Goal: Information Seeking & Learning: Find contact information

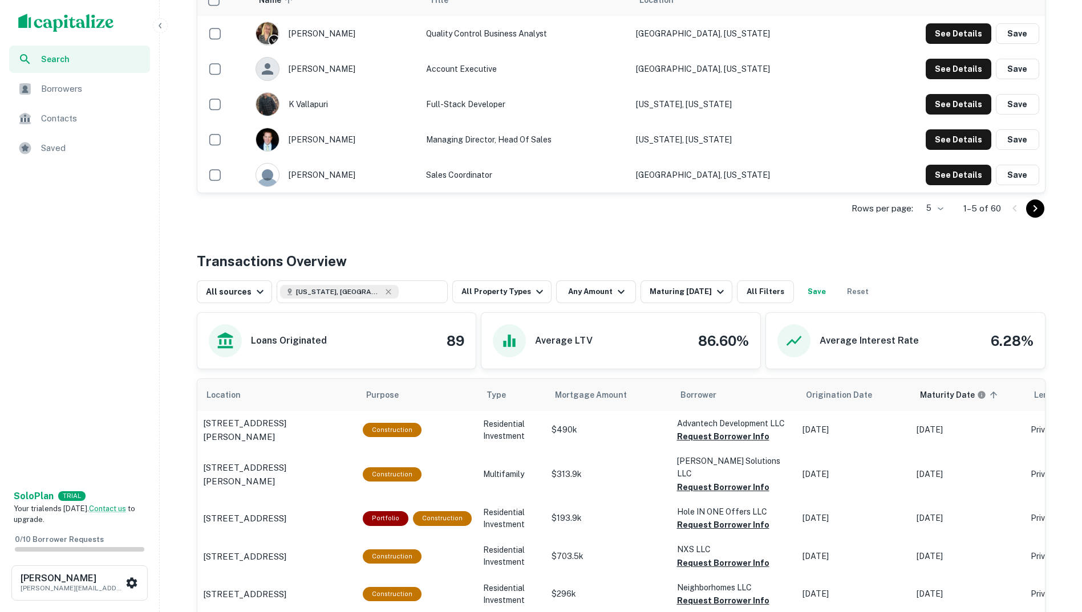
scroll to position [326, 0]
click at [518, 294] on button "All Property Types" at bounding box center [501, 291] width 99 height 23
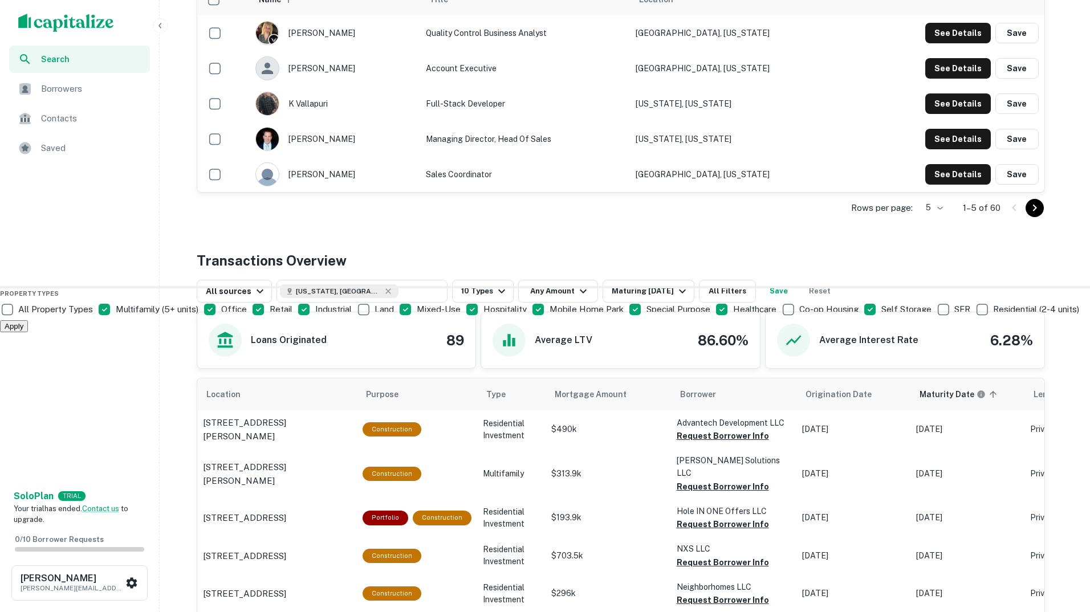
click at [28, 332] on button "Apply" at bounding box center [14, 326] width 28 height 12
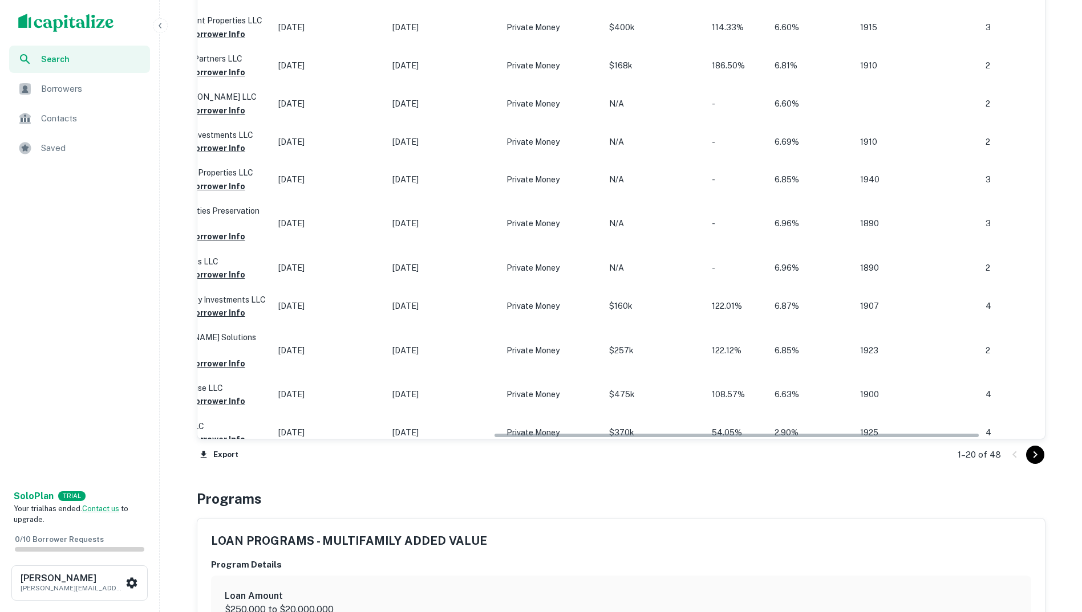
scroll to position [0, 627]
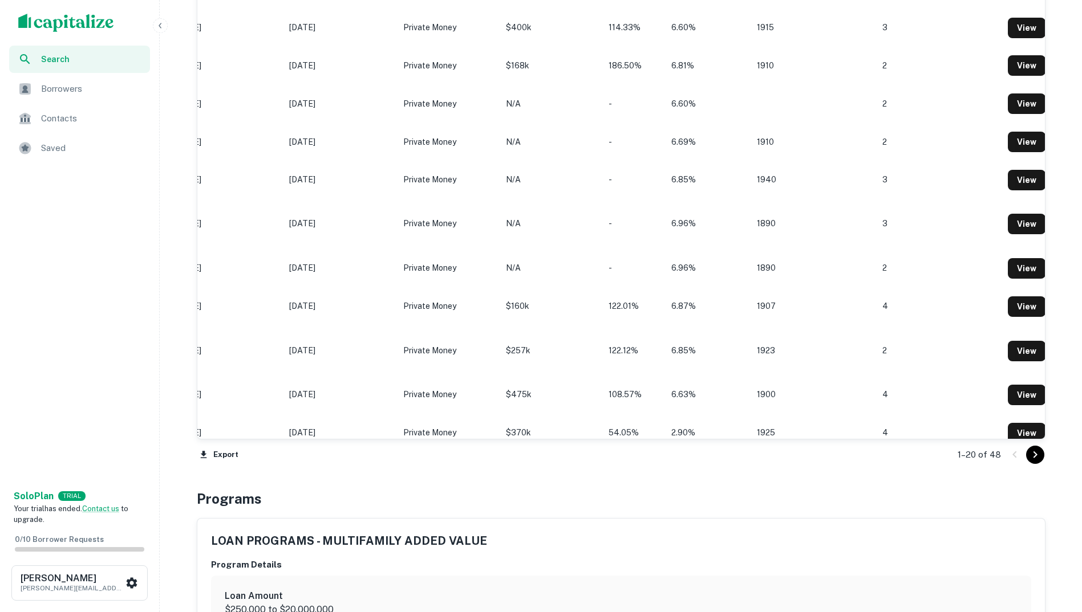
drag, startPoint x: 528, startPoint y: 437, endPoint x: 915, endPoint y: 444, distance: 386.7
click at [915, 444] on div "Location Purpose Type Mortgage Amount Borrower Origination Date Maturity Date s…" at bounding box center [621, 46] width 849 height 850
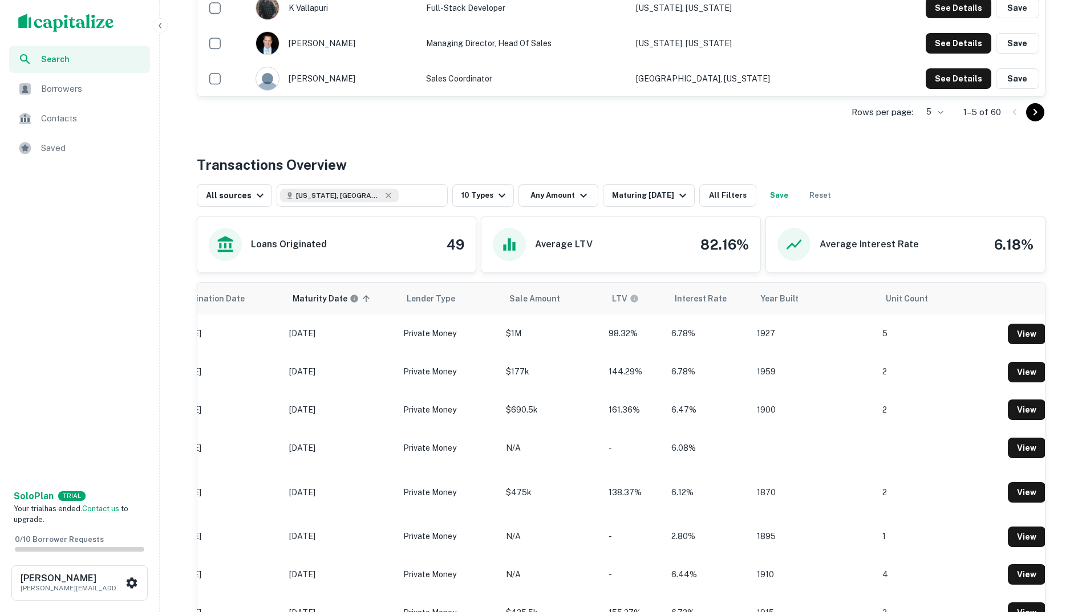
scroll to position [285, 0]
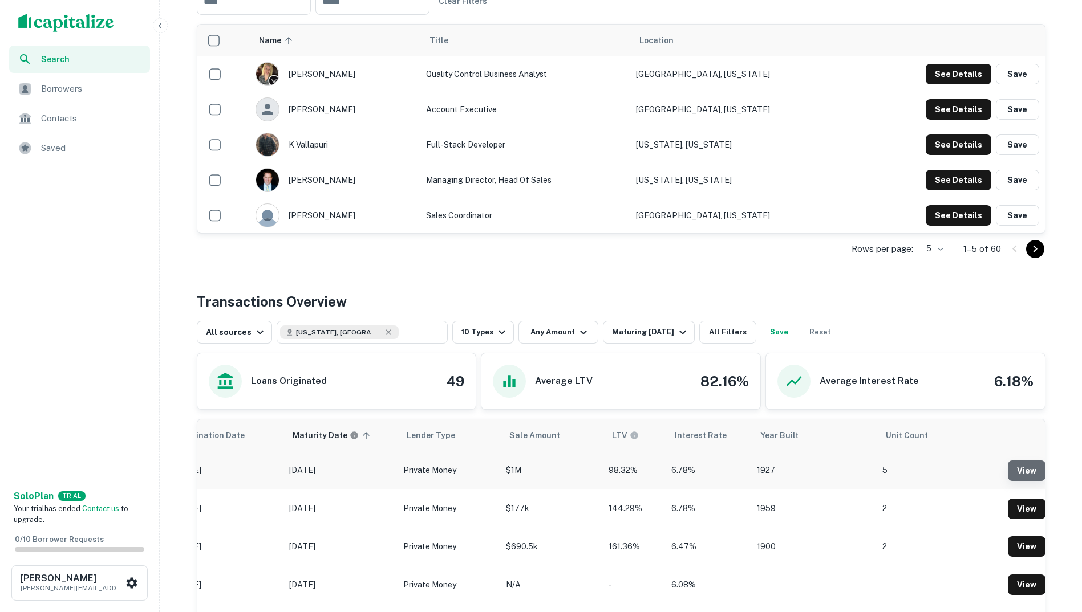
click at [1021, 474] on link "View" at bounding box center [1027, 471] width 38 height 21
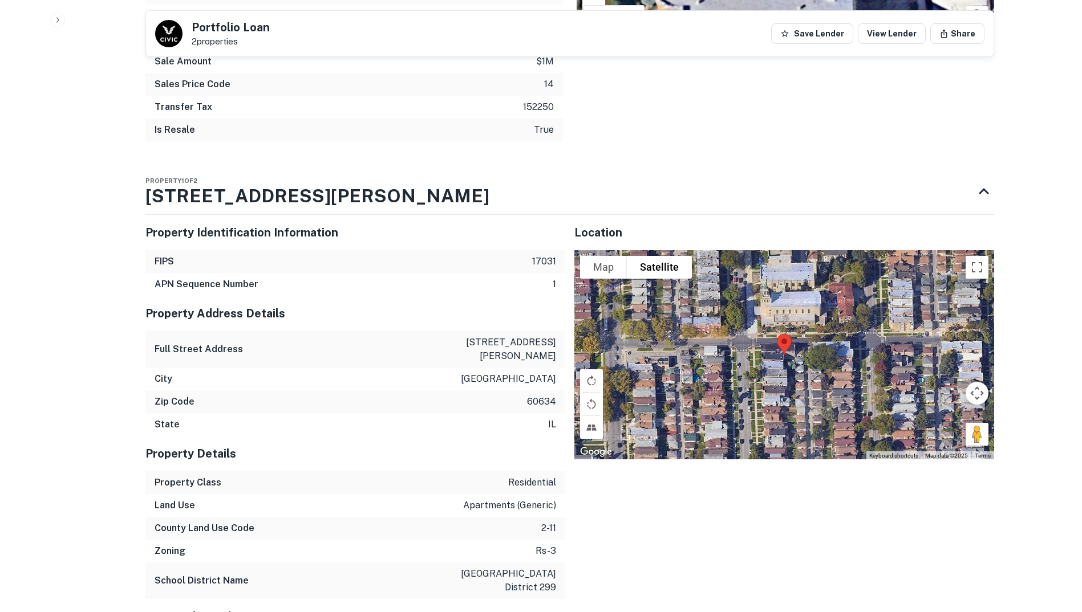
scroll to position [583, 0]
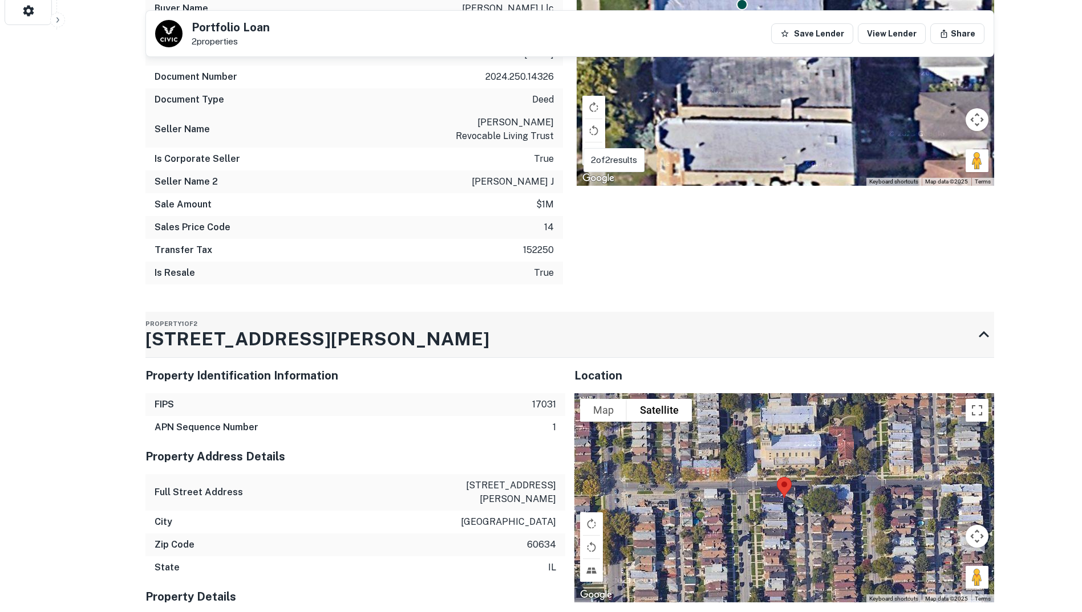
drag, startPoint x: 328, startPoint y: 343, endPoint x: 153, endPoint y: 334, distance: 175.3
click at [153, 334] on div "Property 1 of 2 5925 W Barry Ave" at bounding box center [559, 335] width 828 height 46
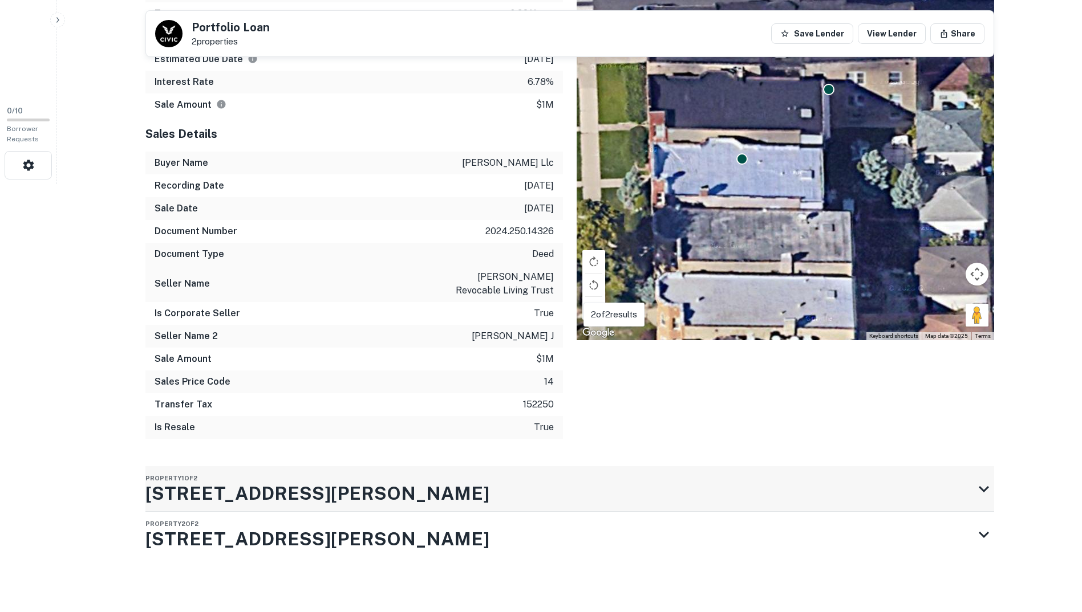
scroll to position [428, 0]
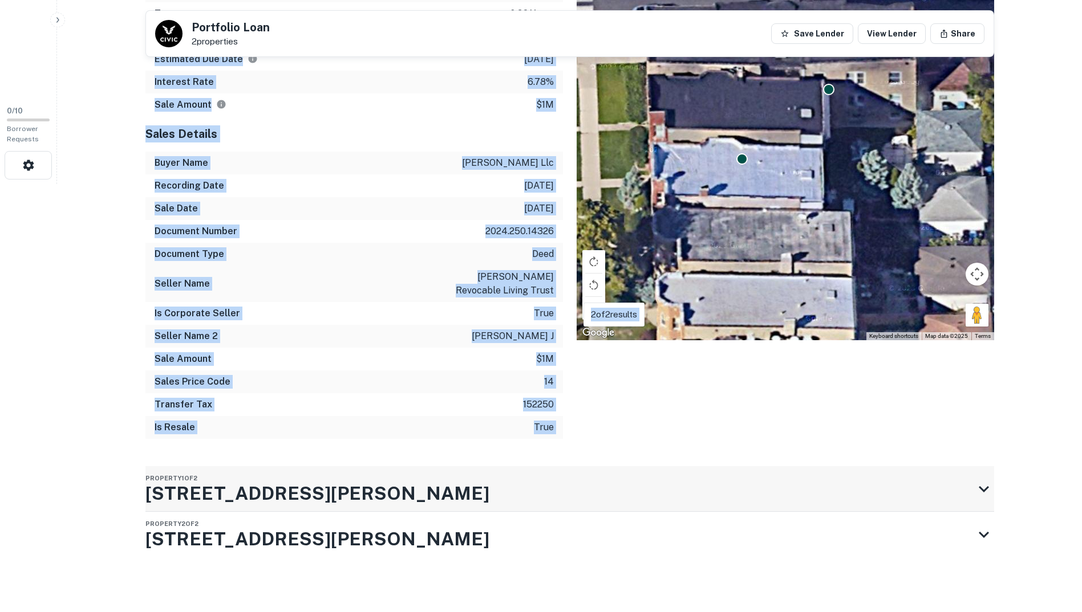
drag, startPoint x: 120, startPoint y: 493, endPoint x: 321, endPoint y: 493, distance: 201.3
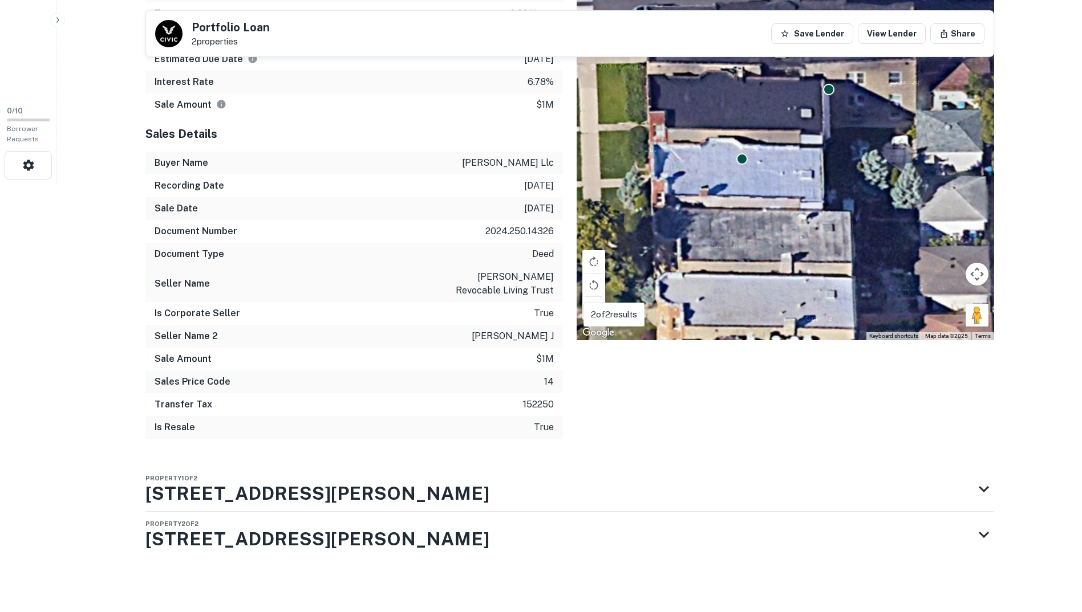
click at [222, 545] on h3 "[STREET_ADDRESS][PERSON_NAME]" at bounding box center [317, 539] width 344 height 27
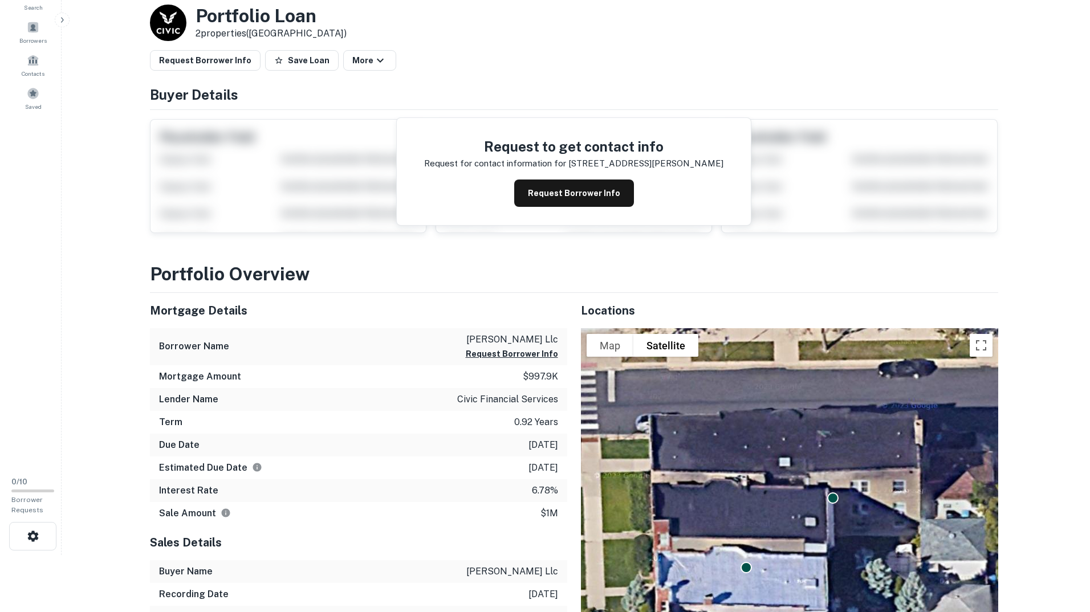
scroll to position [0, 0]
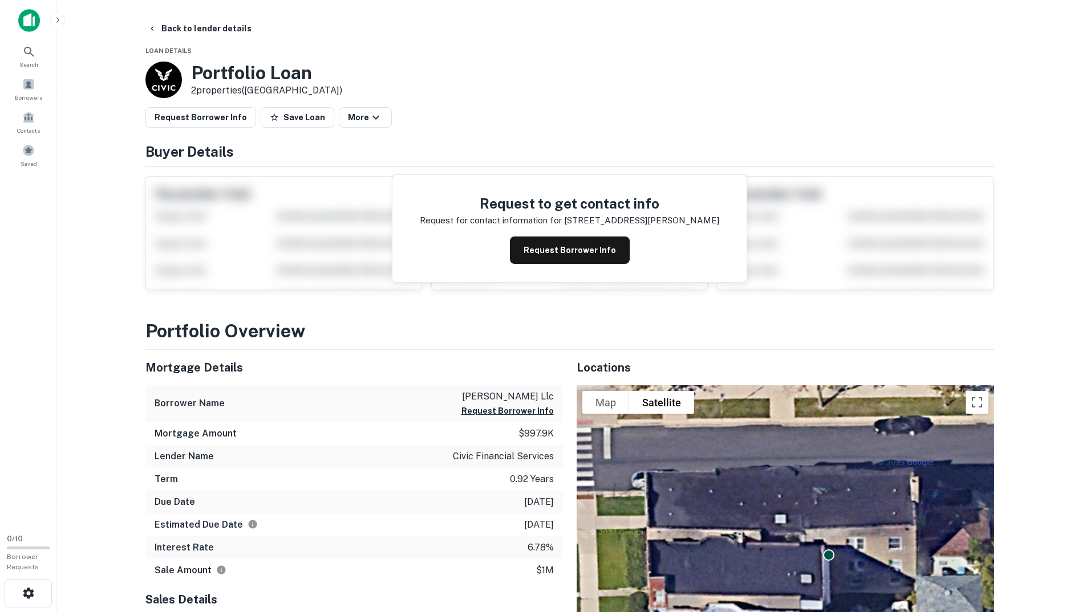
drag, startPoint x: 621, startPoint y: 254, endPoint x: 639, endPoint y: 232, distance: 28.8
click at [621, 254] on button "Request Borrower Info" at bounding box center [570, 250] width 120 height 27
click at [593, 177] on div "Request to get contact info Request for contact information for 5925 w barry av…" at bounding box center [569, 228] width 354 height 107
click at [28, 82] on span at bounding box center [28, 84] width 13 height 13
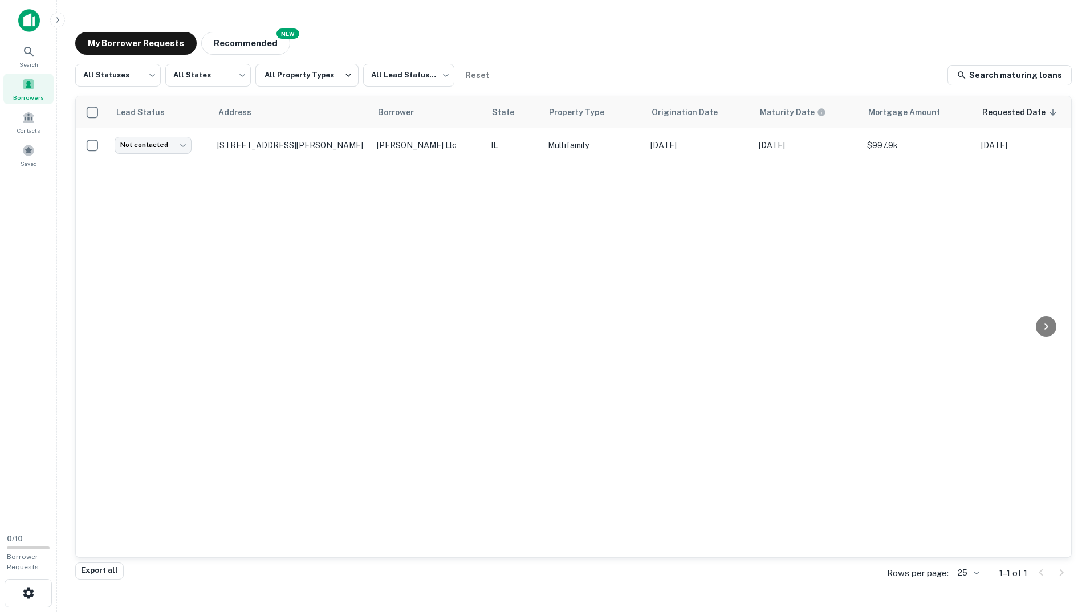
click at [608, 18] on main "My Borrower Requests NEW Recommended All Statuses *** ​ All States *** ​ All Pr…" at bounding box center [573, 306] width 1033 height 612
click at [704, 26] on div "My Borrower Requests NEW Recommended All Statuses *** ​ All States *** ​ All Pr…" at bounding box center [573, 298] width 1015 height 551
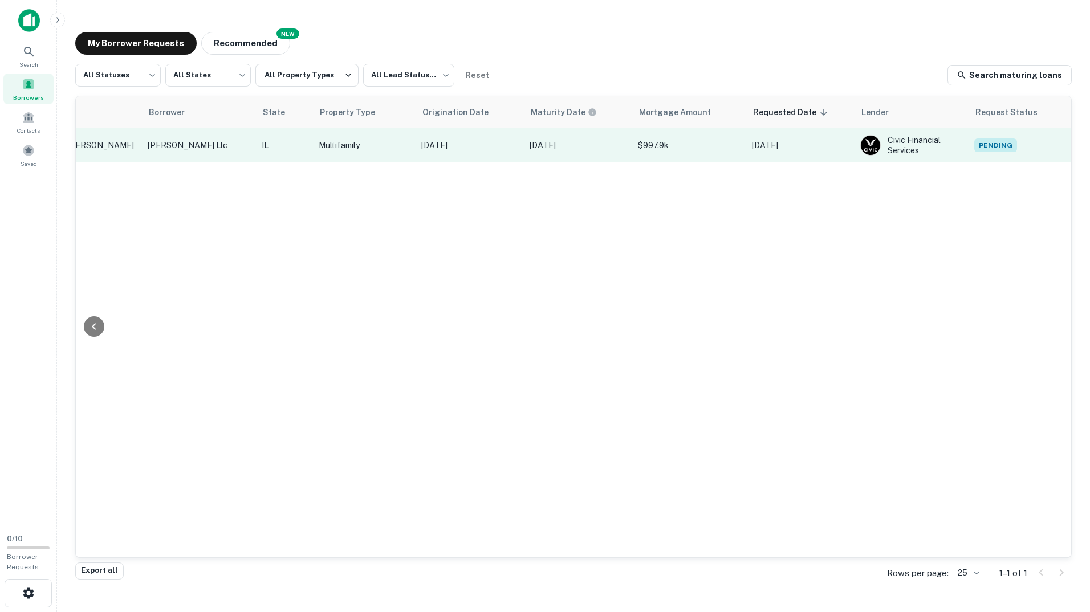
click at [995, 149] on span "Pending" at bounding box center [996, 146] width 43 height 14
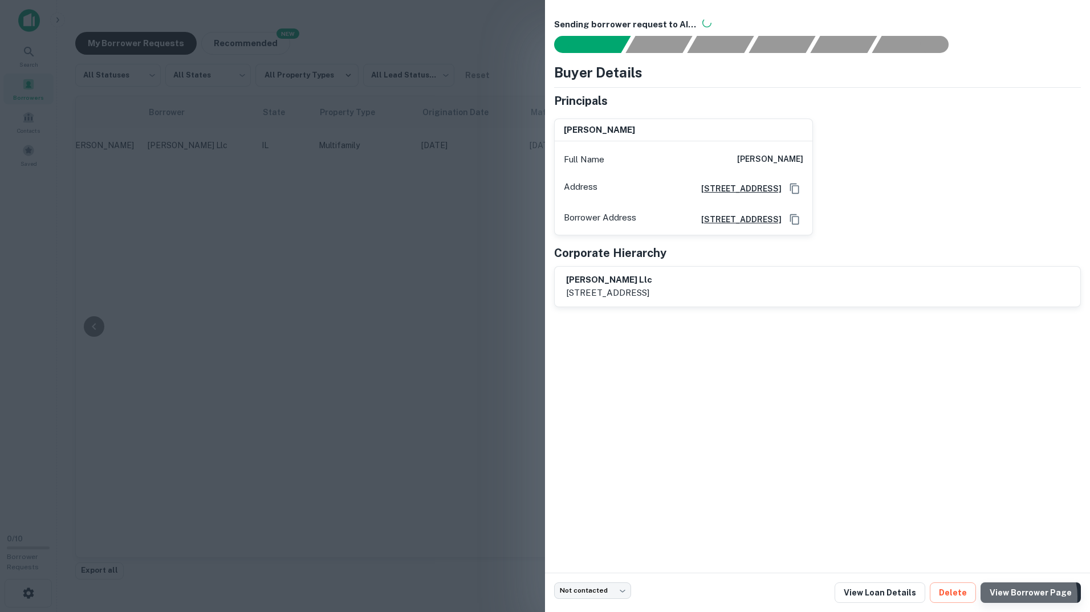
click at [1012, 597] on link "View Borrower Page" at bounding box center [1031, 593] width 100 height 21
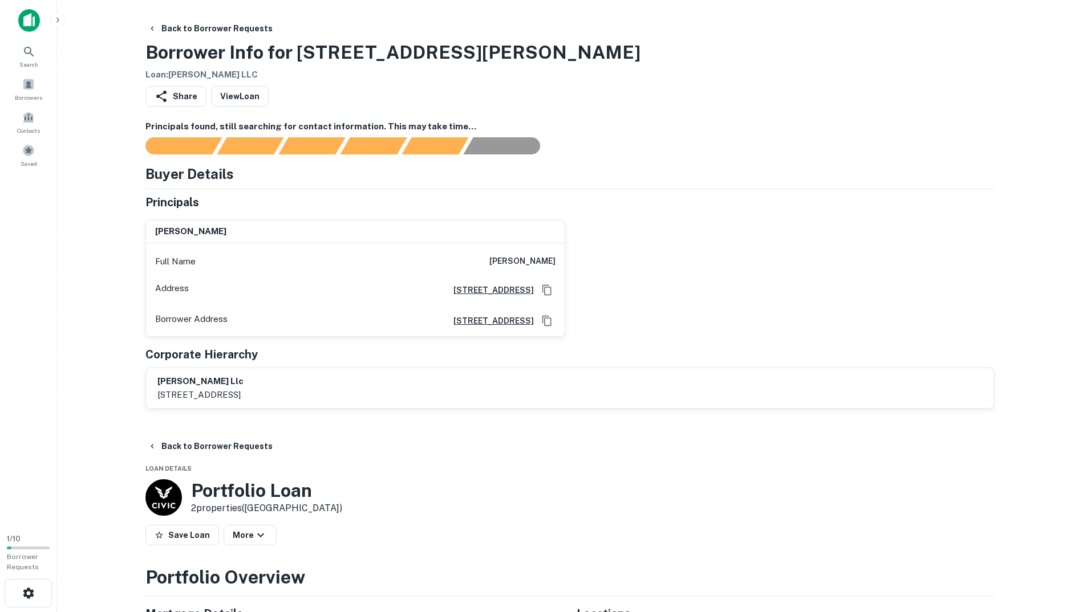
click at [802, 188] on div "Buyer Details Principals joleen mrdak Full Name joleen mrdak Address 2501 Chath…" at bounding box center [569, 286] width 849 height 245
click at [484, 391] on div "barry mason llc 2501 chatham rd suite n, springfield, il, 62704" at bounding box center [569, 388] width 825 height 26
click at [113, 205] on main "Back to Borrower Requests Borrower Info for 5925 W Barry Ave Loan : BARRY MASON…" at bounding box center [569, 306] width 1025 height 612
click at [515, 148] on div "AI fulfillment process complete." at bounding box center [526, 144] width 29 height 17
click at [252, 95] on link "View Loan" at bounding box center [240, 96] width 58 height 21
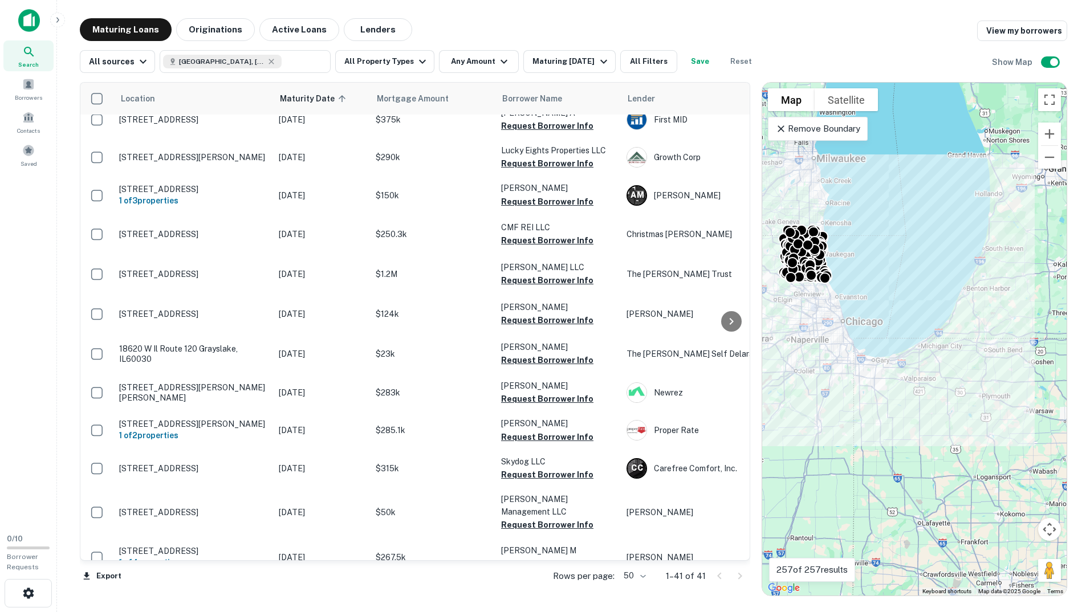
scroll to position [1268, 0]
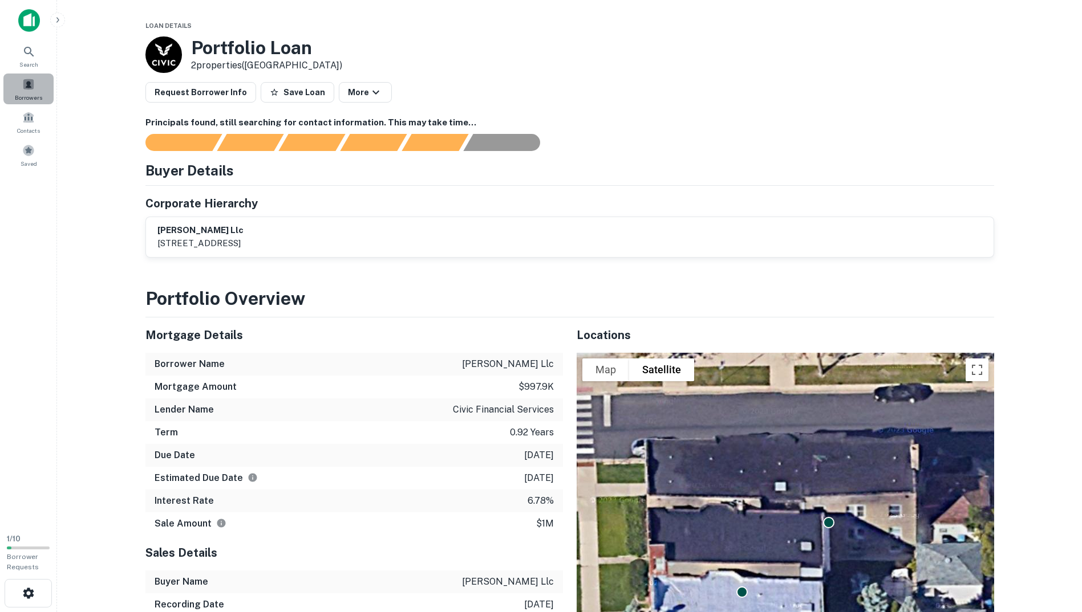
click at [34, 93] on span "Borrowers" at bounding box center [28, 97] width 27 height 9
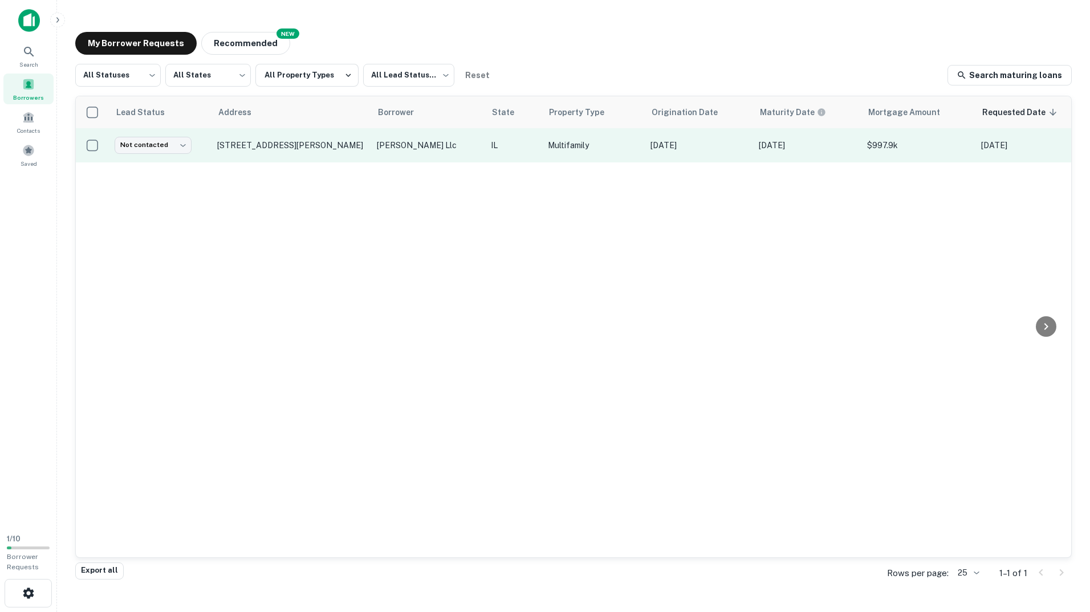
click at [548, 149] on p "Multifamily" at bounding box center [593, 145] width 91 height 13
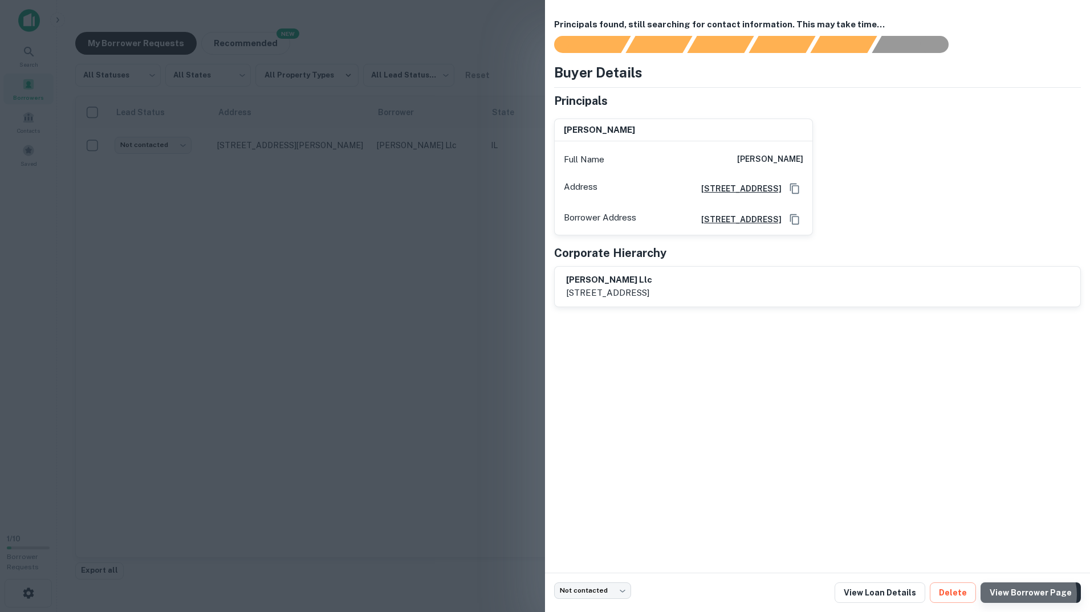
click at [1024, 595] on link "View Borrower Page" at bounding box center [1031, 593] width 100 height 21
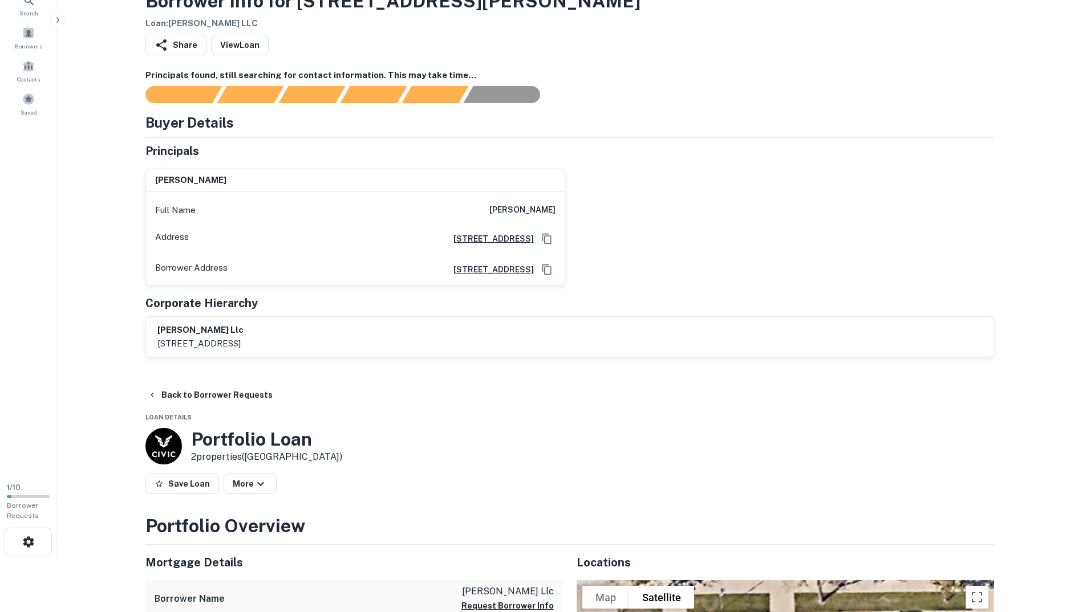
scroll to position [57, 0]
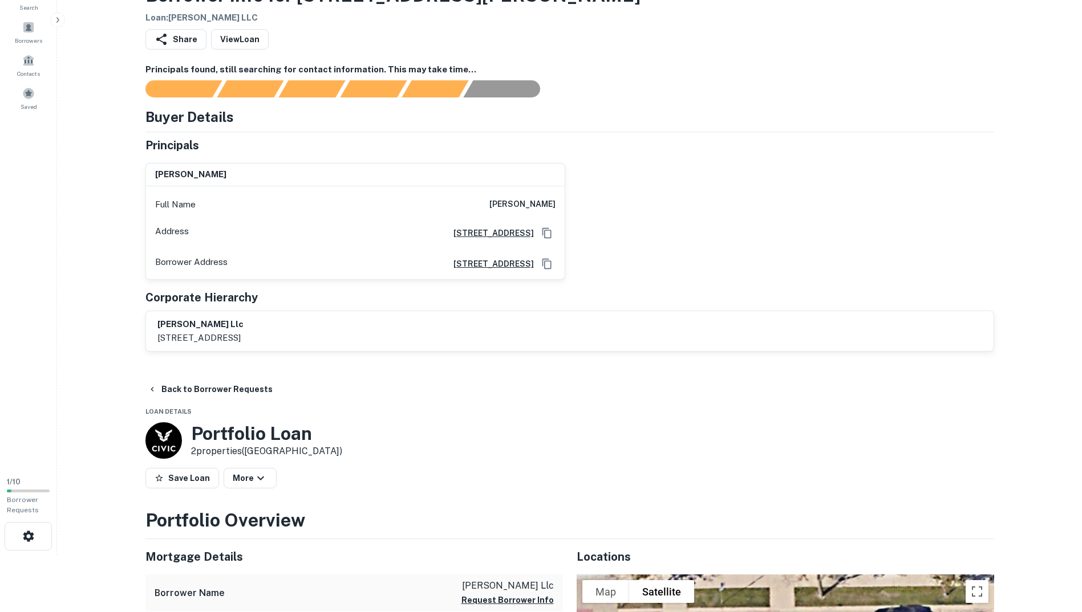
click at [912, 334] on div "[PERSON_NAME] llc [STREET_ADDRESS]" at bounding box center [569, 331] width 825 height 26
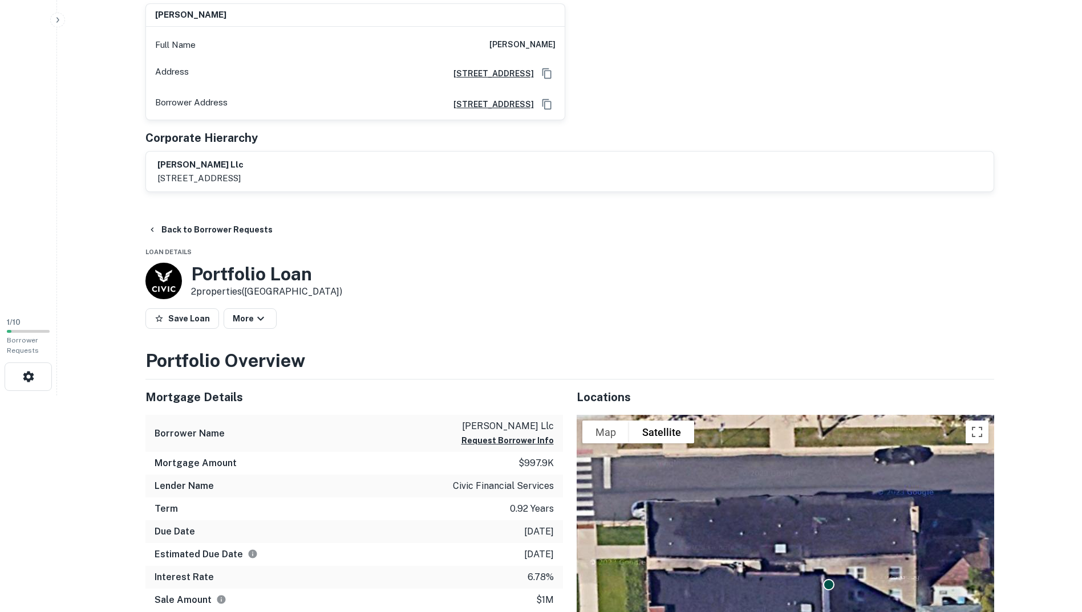
scroll to position [456, 0]
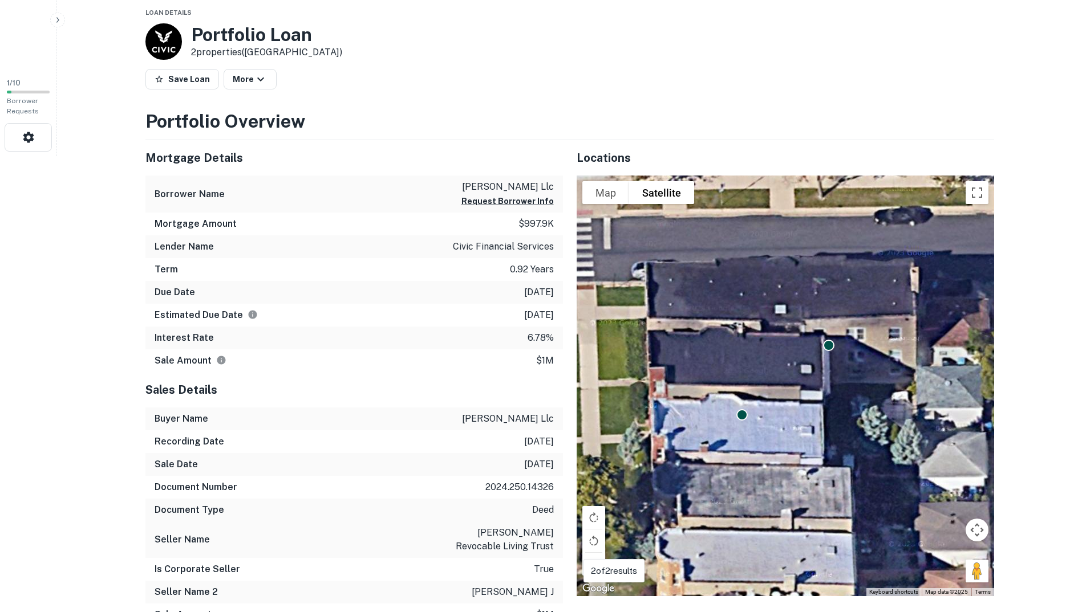
click at [333, 375] on div "Sales Details" at bounding box center [353, 389] width 417 height 35
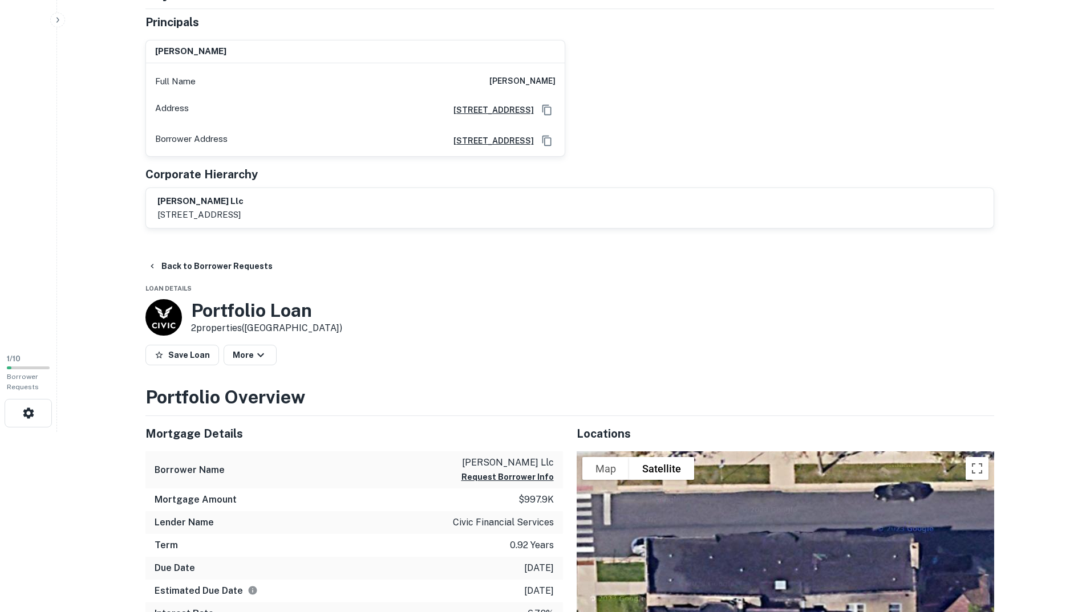
scroll to position [0, 0]
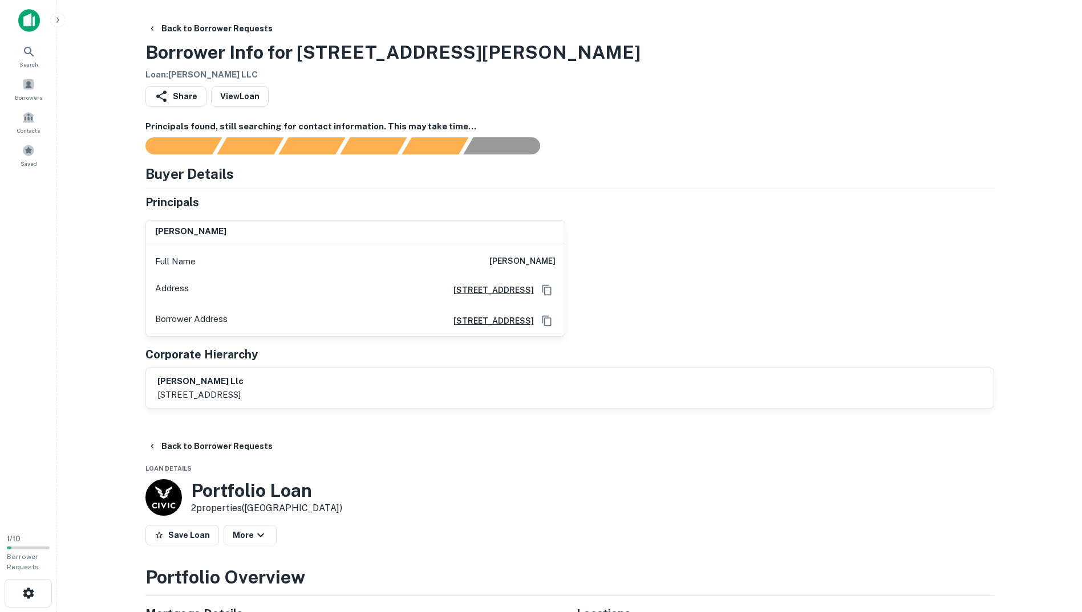
click at [608, 14] on main "Back to Borrower Requests Borrower Info for 5925 W Barry Ave Loan : BARRY MASON…" at bounding box center [569, 306] width 1025 height 612
click at [409, 44] on h3 "Borrower Info for 5925 W Barry Ave" at bounding box center [392, 52] width 495 height 27
click at [704, 123] on h6 "Principals found, still searching for contact information. This may take time..." at bounding box center [569, 126] width 849 height 13
